Goal: Task Accomplishment & Management: Complete application form

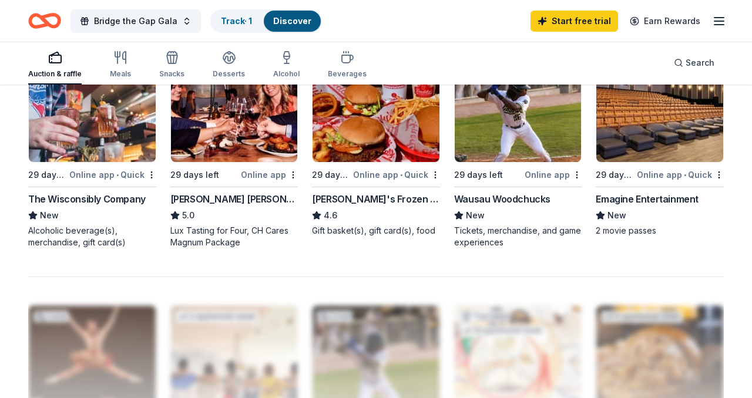
scroll to position [846, 0]
click at [208, 142] on img at bounding box center [234, 107] width 127 height 112
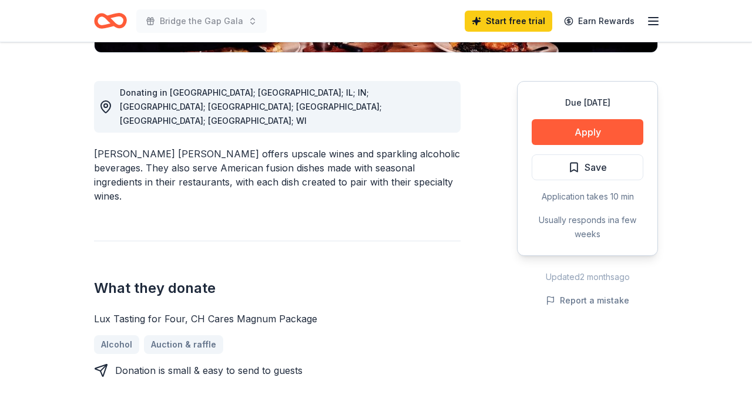
scroll to position [338, 0]
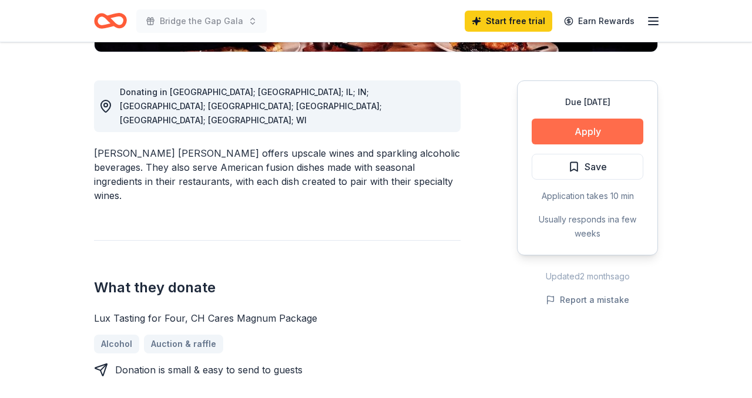
click at [573, 119] on button "Apply" at bounding box center [587, 132] width 112 height 26
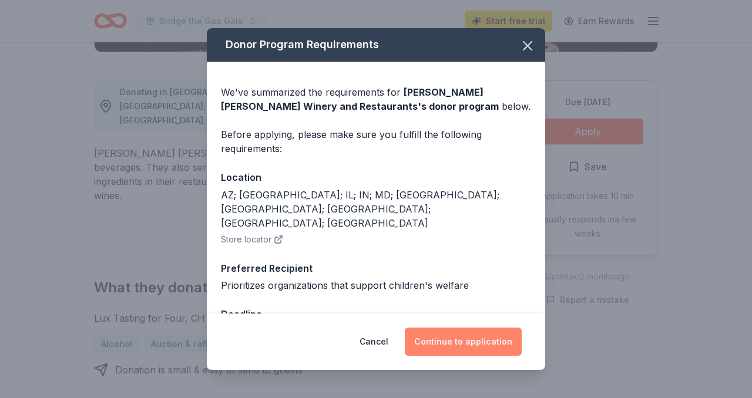
click at [493, 339] on button "Continue to application" at bounding box center [463, 342] width 117 height 28
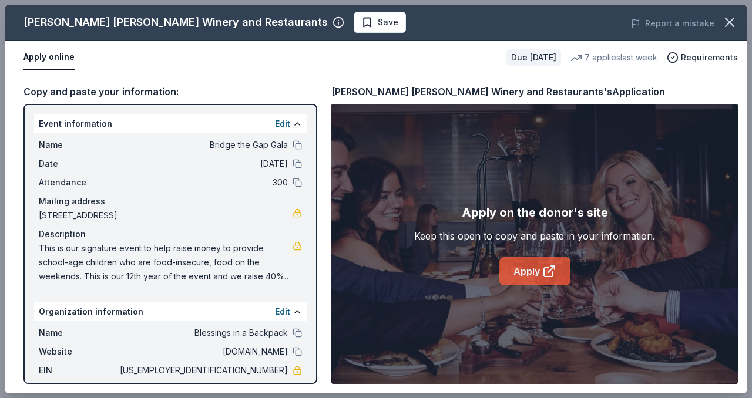
click at [536, 270] on link "Apply" at bounding box center [534, 271] width 71 height 28
click at [527, 261] on link "Apply" at bounding box center [534, 271] width 71 height 28
click at [514, 264] on link "Apply" at bounding box center [534, 271] width 71 height 28
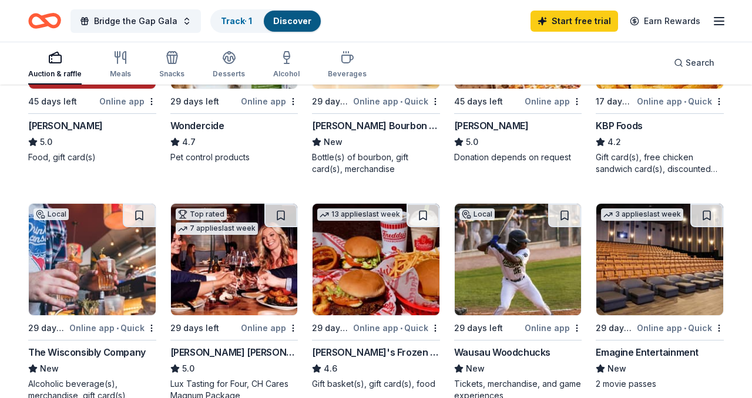
scroll to position [782, 0]
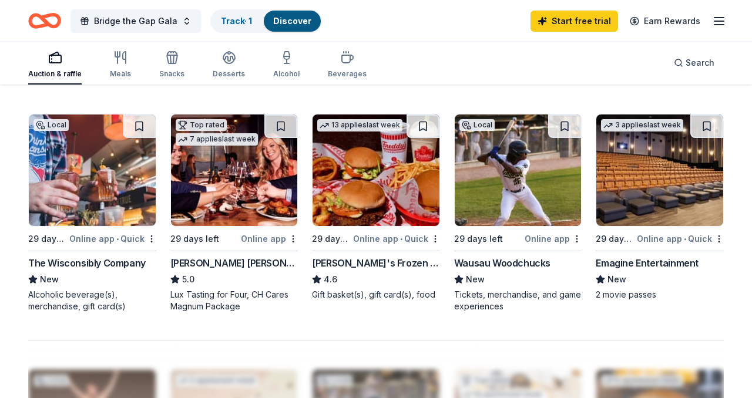
click at [89, 214] on img at bounding box center [92, 171] width 127 height 112
click at [227, 186] on img at bounding box center [234, 171] width 127 height 112
drag, startPoint x: 169, startPoint y: 309, endPoint x: 243, endPoint y: 318, distance: 75.0
click at [217, 226] on img at bounding box center [234, 171] width 127 height 112
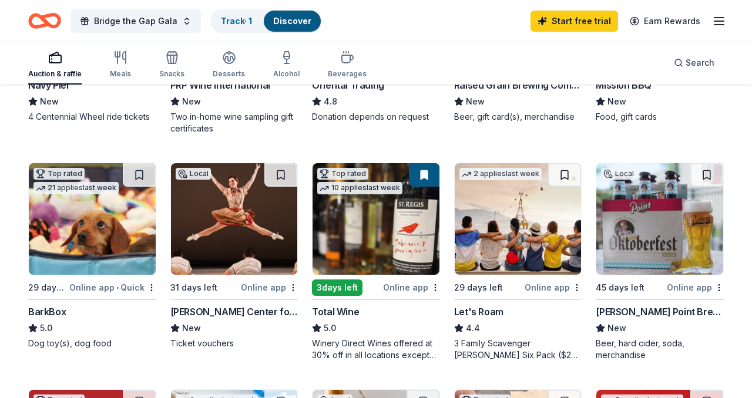
scroll to position [277, 0]
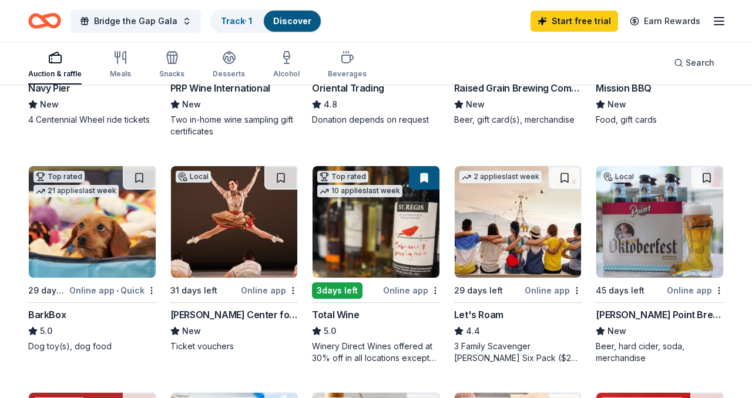
click at [408, 253] on img at bounding box center [375, 222] width 127 height 112
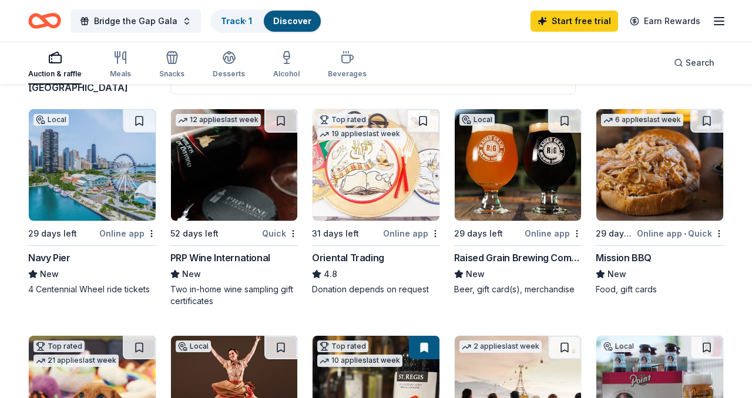
scroll to position [73, 0]
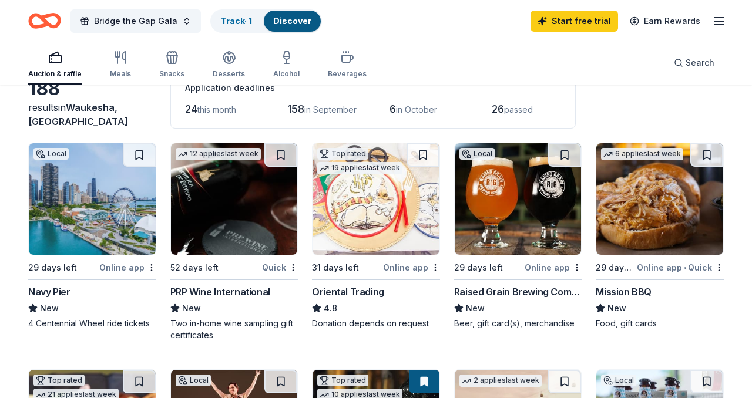
click at [660, 235] on img at bounding box center [659, 199] width 127 height 112
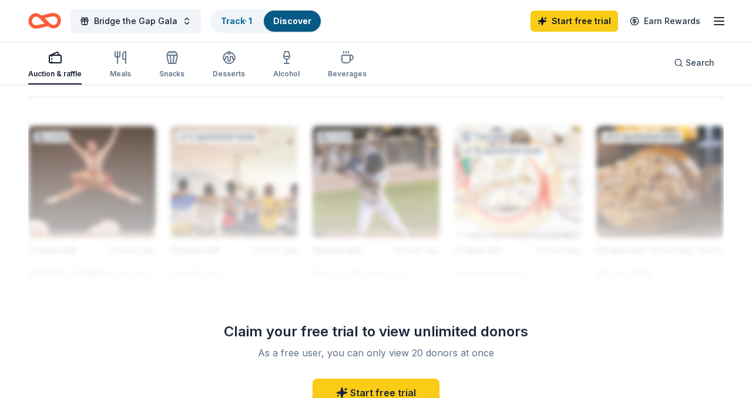
scroll to position [1081, 0]
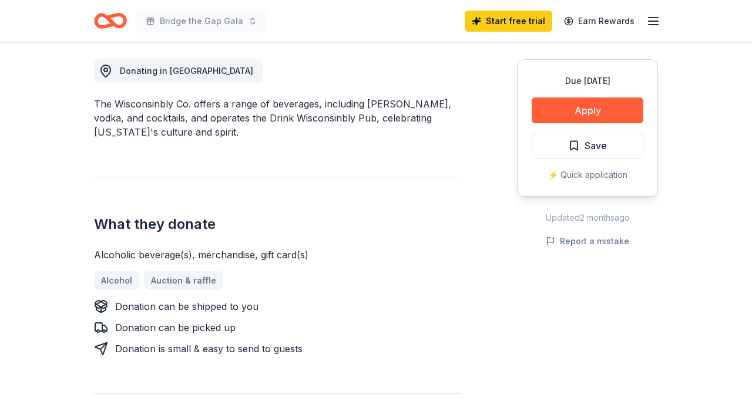
scroll to position [330, 0]
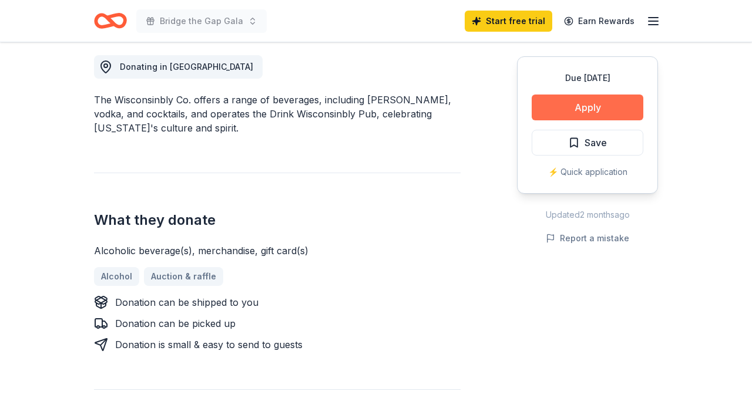
click at [591, 105] on button "Apply" at bounding box center [587, 108] width 112 height 26
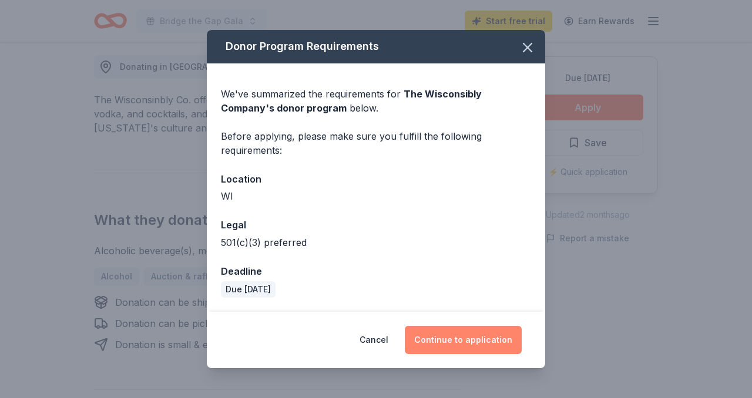
click at [436, 344] on button "Continue to application" at bounding box center [463, 340] width 117 height 28
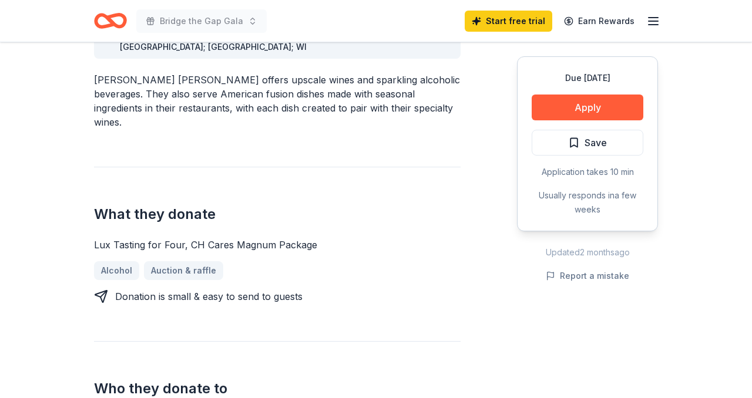
scroll to position [413, 0]
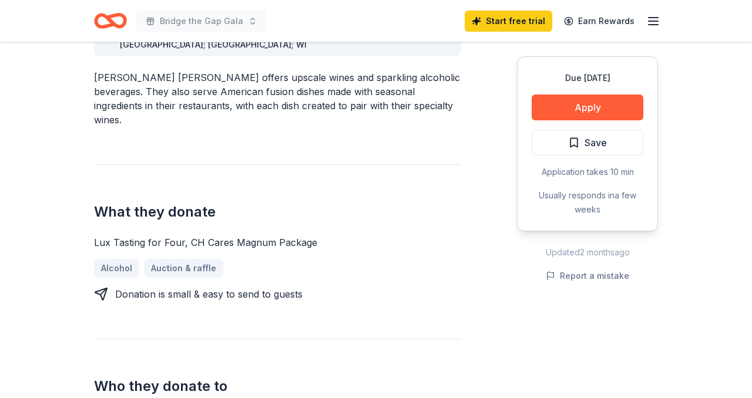
drag, startPoint x: 90, startPoint y: 164, endPoint x: 296, endPoint y: 164, distance: 205.5
drag, startPoint x: 315, startPoint y: 167, endPoint x: 245, endPoint y: 161, distance: 70.2
click at [245, 235] on div "Lux Tasting for Four, CH Cares Magnum Package" at bounding box center [277, 242] width 366 height 14
drag, startPoint x: 94, startPoint y: 169, endPoint x: 270, endPoint y: 181, distance: 176.0
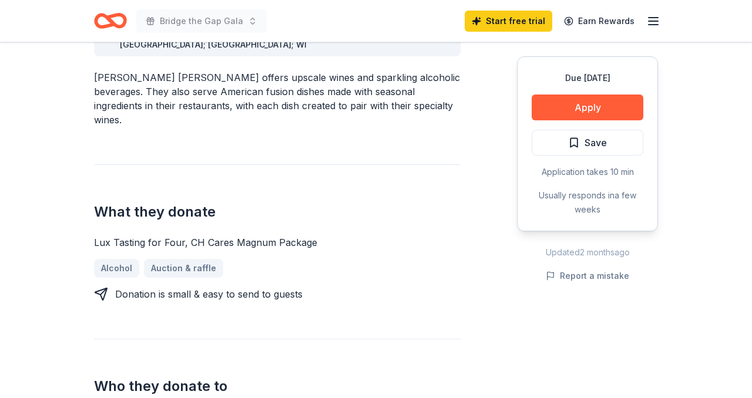
click at [270, 235] on div "Lux Tasting for Four, CH Cares Magnum Package Alcohol Auction & raffle Donation…" at bounding box center [277, 268] width 366 height 66
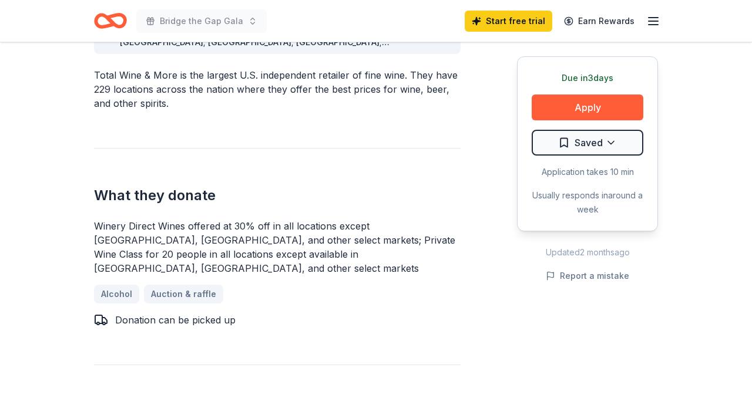
scroll to position [425, 0]
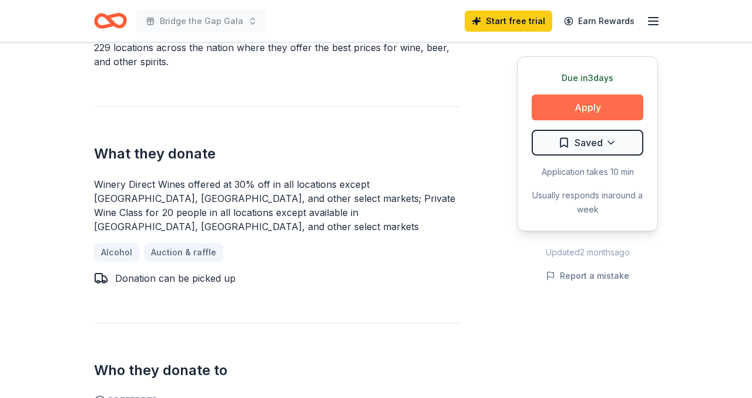
click at [556, 112] on button "Apply" at bounding box center [587, 108] width 112 height 26
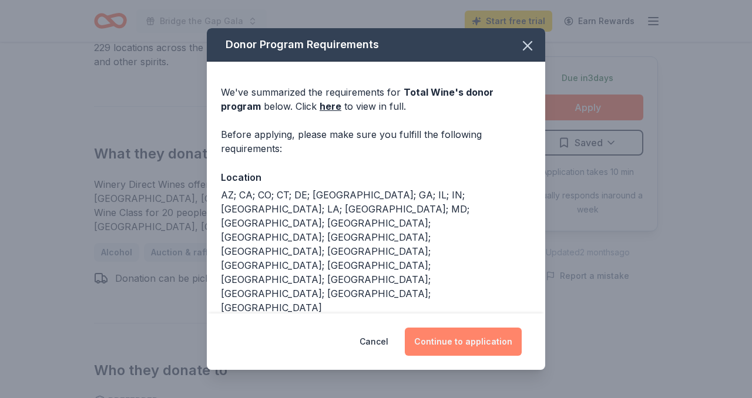
click at [486, 339] on button "Continue to application" at bounding box center [463, 342] width 117 height 28
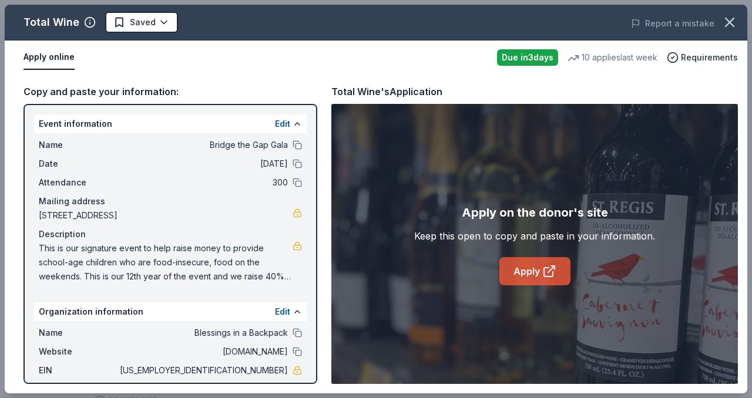
click at [547, 267] on icon at bounding box center [549, 271] width 14 height 14
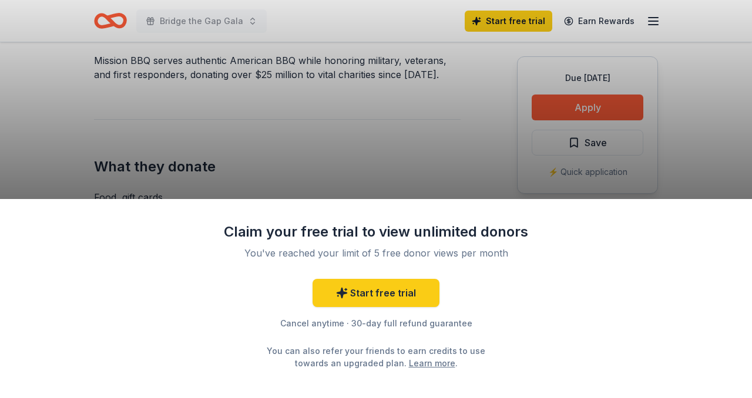
scroll to position [409, 0]
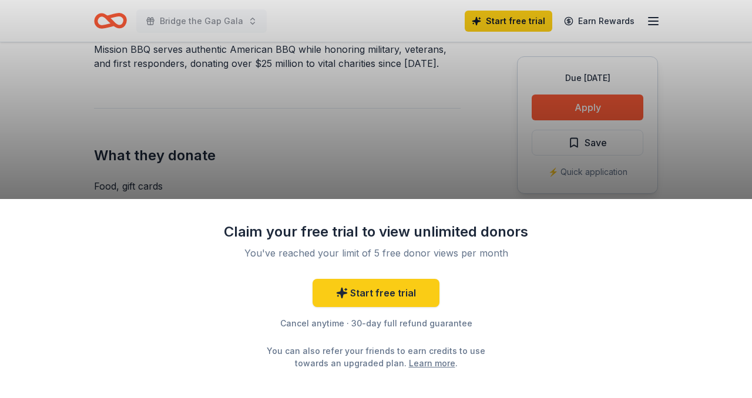
click at [582, 107] on div "Claim your free trial to view unlimited donors You've reached your limit of 5 f…" at bounding box center [376, 199] width 752 height 398
click at [375, 144] on div "Claim your free trial to view unlimited donors You've reached your limit of 5 f…" at bounding box center [376, 199] width 752 height 398
click at [561, 109] on div "Claim your free trial to view unlimited donors You've reached your limit of 5 f…" at bounding box center [376, 199] width 752 height 398
